Goal: Go to known website: Access a specific website the user already knows

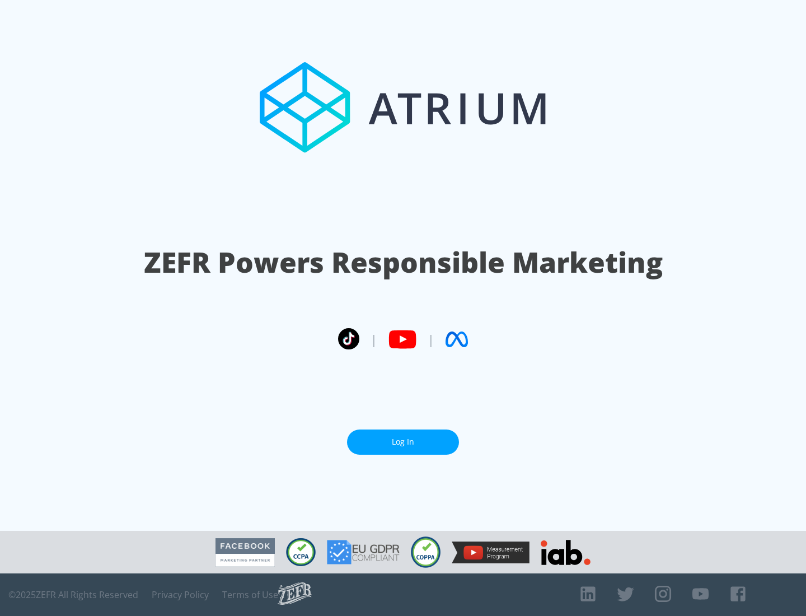
click at [403, 442] on link "Log In" at bounding box center [403, 441] width 112 height 25
